Goal: Transaction & Acquisition: Download file/media

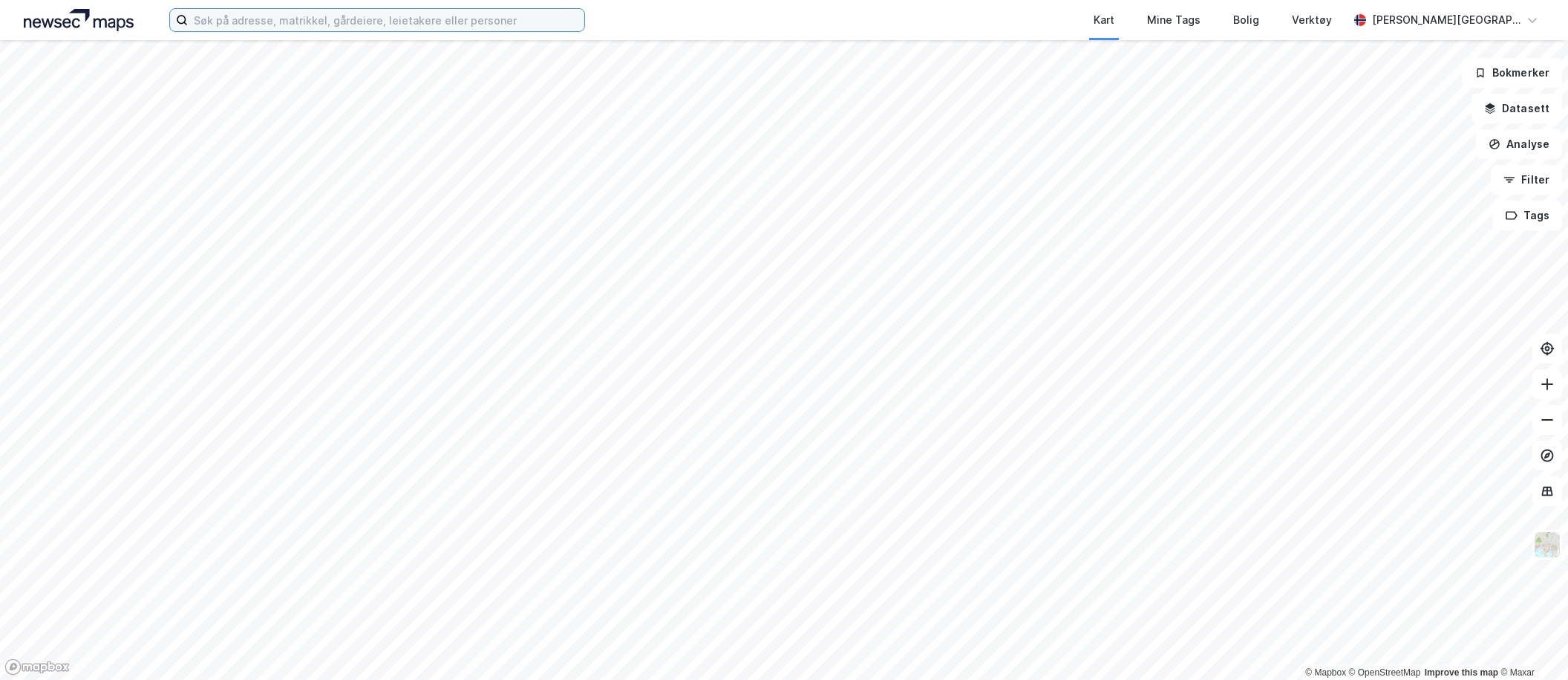
click at [368, 26] on input at bounding box center [386, 20] width 396 height 23
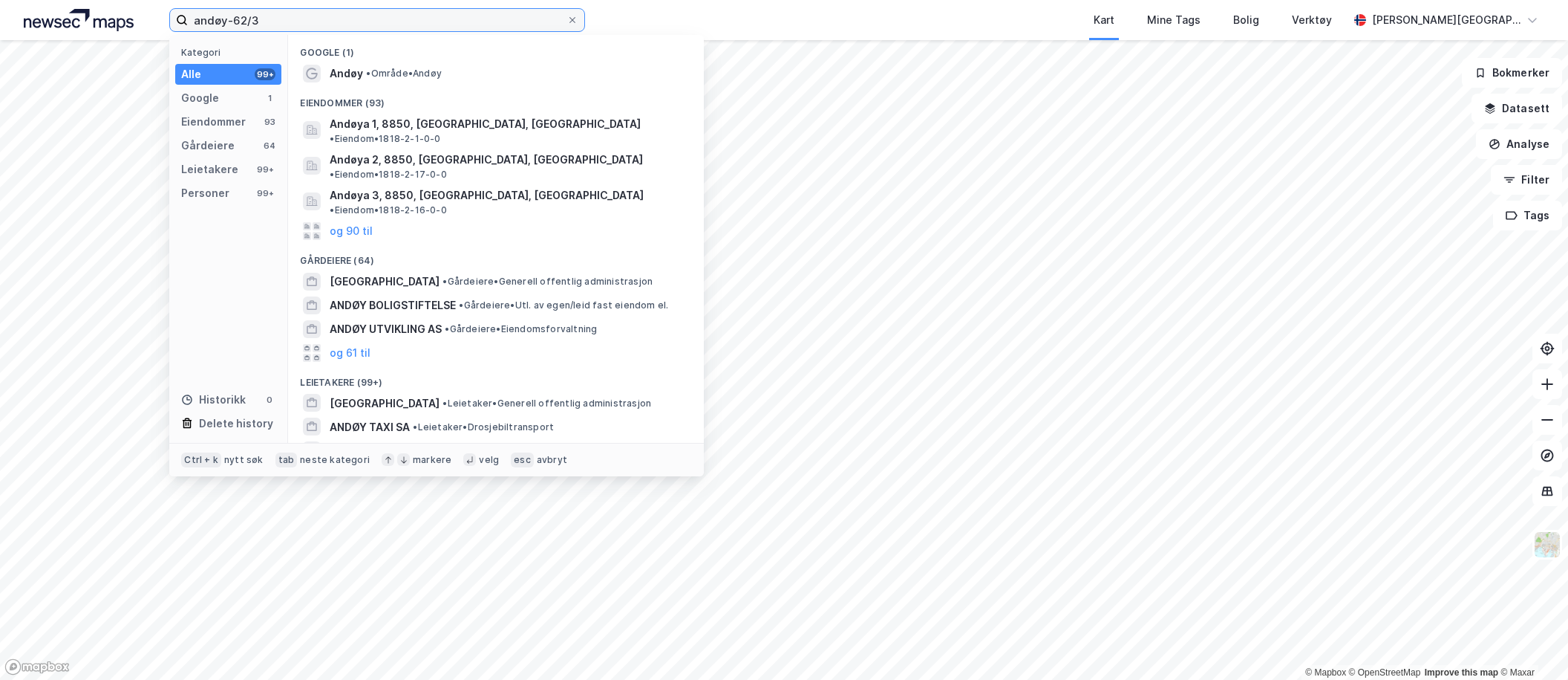
type input "andøy-62/3"
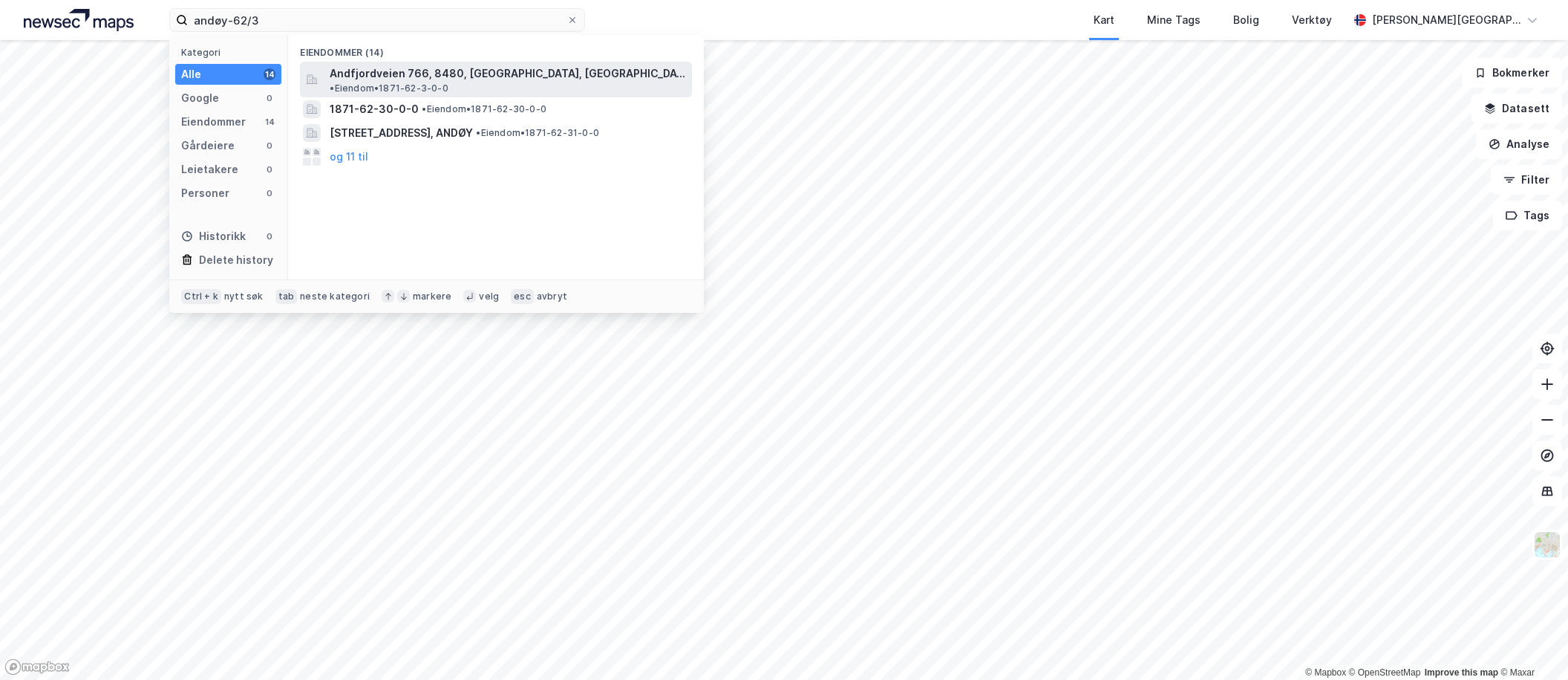
click at [431, 78] on span "Andfjordveien 766, 8480, [GEOGRAPHIC_DATA], [GEOGRAPHIC_DATA]" at bounding box center [508, 74] width 356 height 18
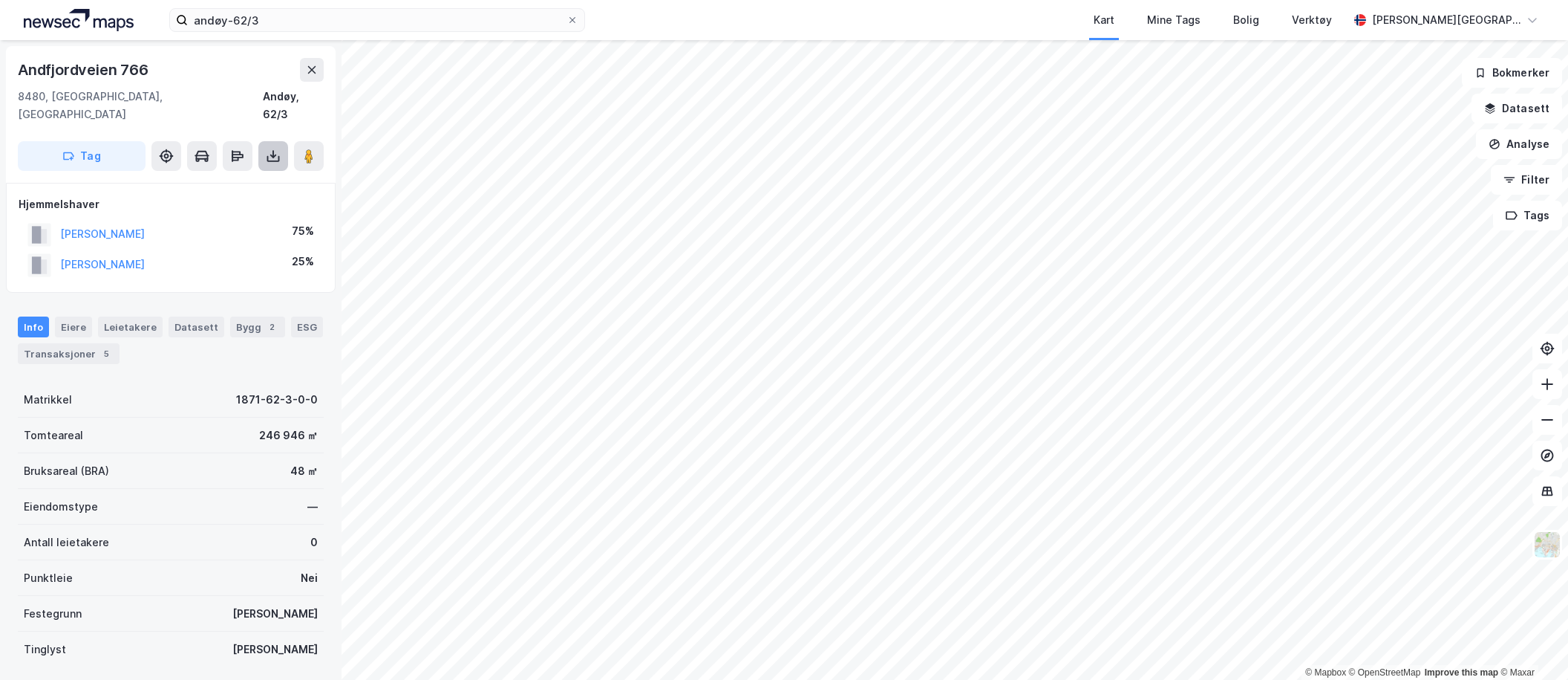
click at [269, 147] on button at bounding box center [273, 155] width 29 height 29
click at [255, 174] on div "Last ned grunnbok" at bounding box center [209, 186] width 158 height 24
